Goal: Information Seeking & Learning: Learn about a topic

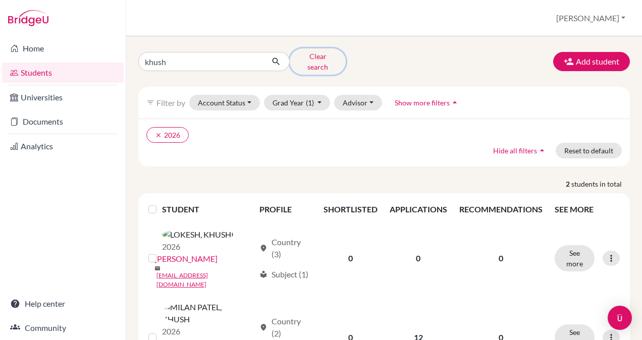
click at [327, 61] on button "Clear search" at bounding box center [318, 61] width 56 height 26
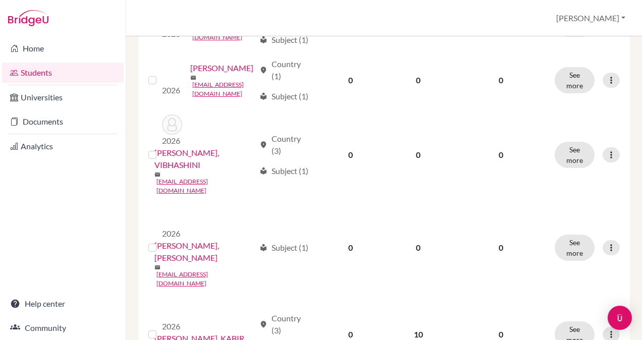
scroll to position [1209, 0]
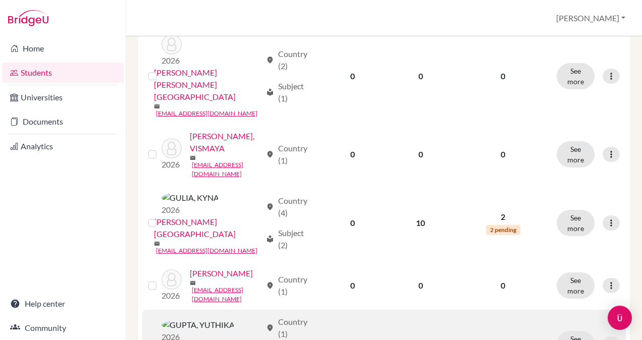
scroll to position [1013, 0]
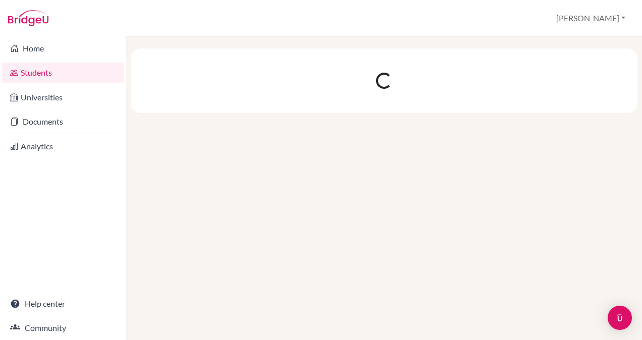
scroll to position [0, 0]
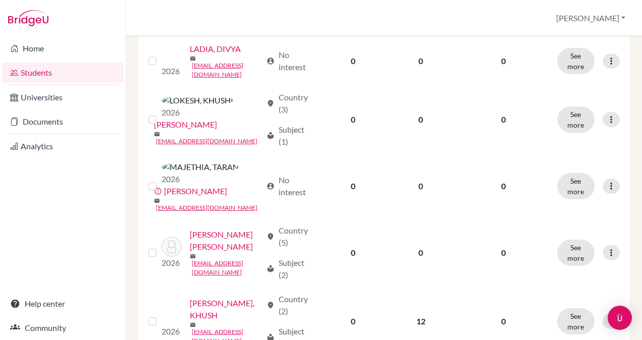
scroll to position [1010, 0]
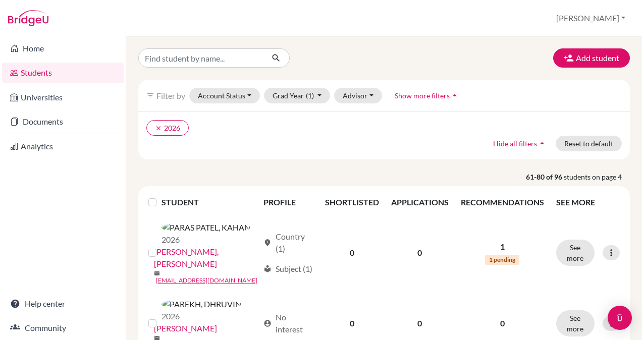
click at [58, 71] on link "Students" at bounding box center [63, 73] width 122 height 20
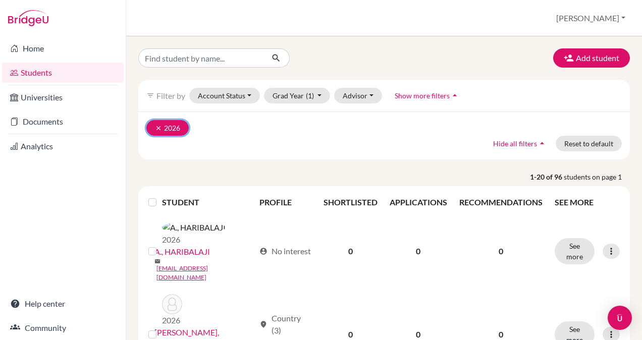
click at [156, 126] on icon "clear" at bounding box center [158, 128] width 7 height 7
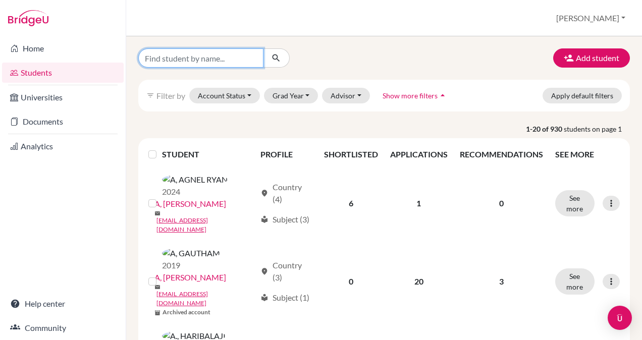
click at [216, 59] on input "Find student by name..." at bounding box center [200, 57] width 125 height 19
type input "[PERSON_NAME]"
click button "submit" at bounding box center [276, 57] width 27 height 19
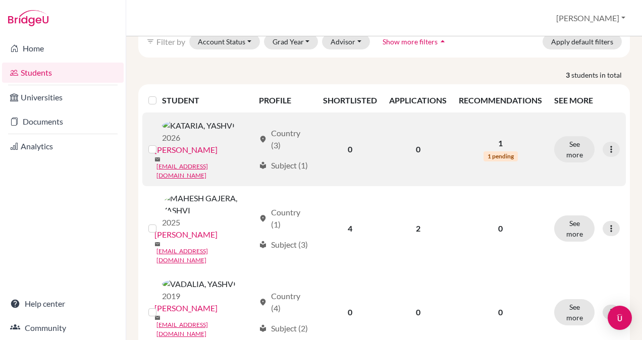
scroll to position [62, 0]
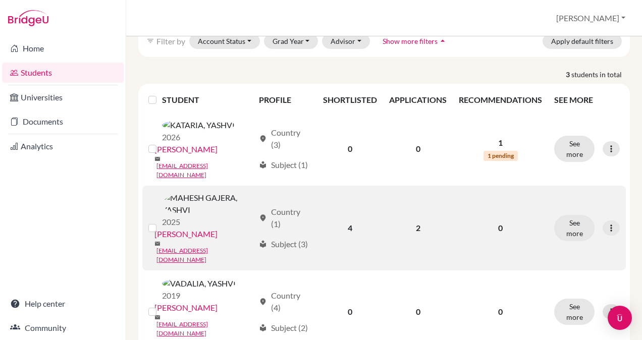
click at [216, 228] on link "[PERSON_NAME]" at bounding box center [185, 234] width 63 height 12
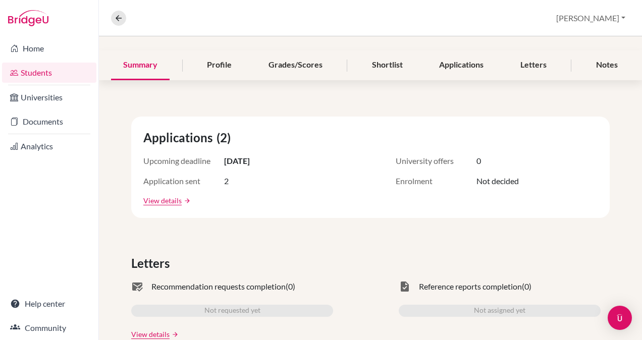
scroll to position [109, 0]
click at [157, 198] on link "View details" at bounding box center [162, 200] width 38 height 11
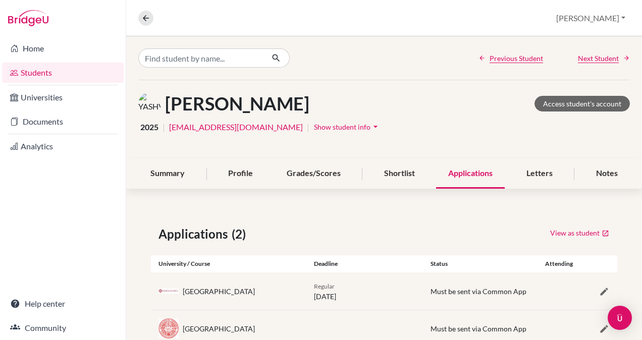
scroll to position [30, 0]
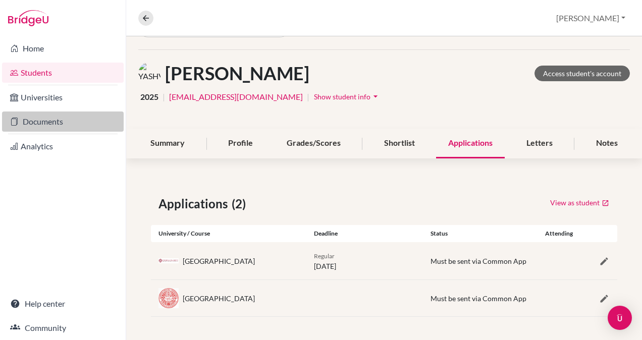
click at [36, 117] on link "Documents" at bounding box center [63, 122] width 122 height 20
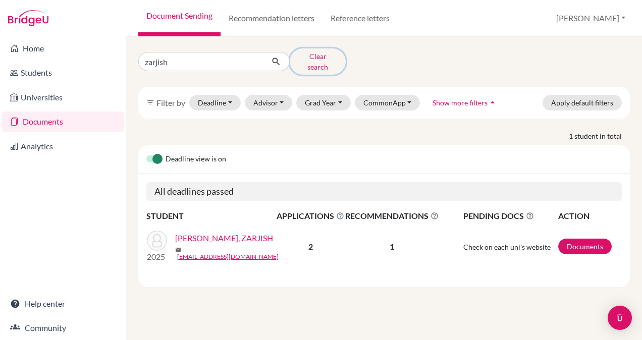
click at [320, 60] on button "Clear search" at bounding box center [318, 61] width 56 height 26
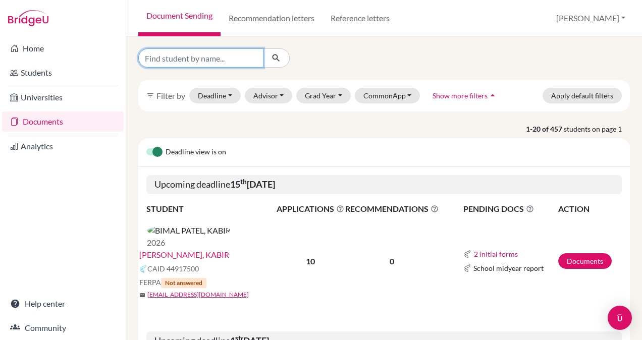
click at [223, 60] on input "Find student by name..." at bounding box center [200, 57] width 125 height 19
type input "[PERSON_NAME]"
click at [286, 60] on button "submit" at bounding box center [276, 57] width 27 height 19
